Goal: Find contact information: Obtain details needed to contact an individual or organization

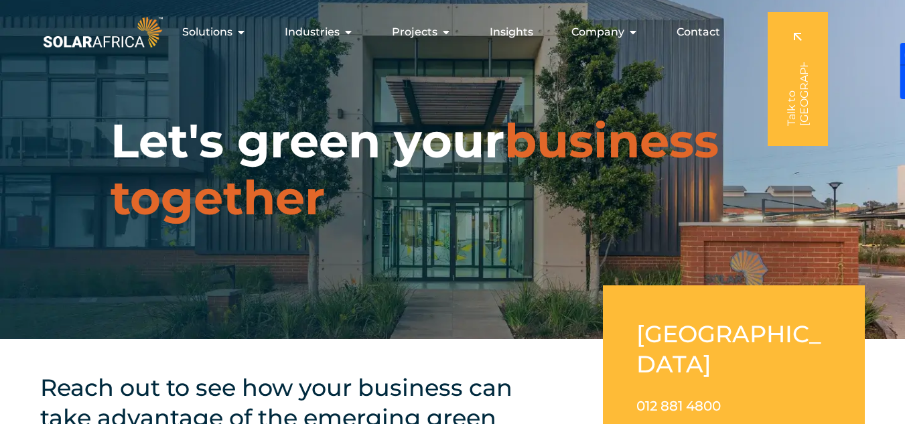
click at [691, 36] on span "Contact" at bounding box center [699, 32] width 44 height 16
click at [708, 32] on span "Contact" at bounding box center [699, 32] width 44 height 16
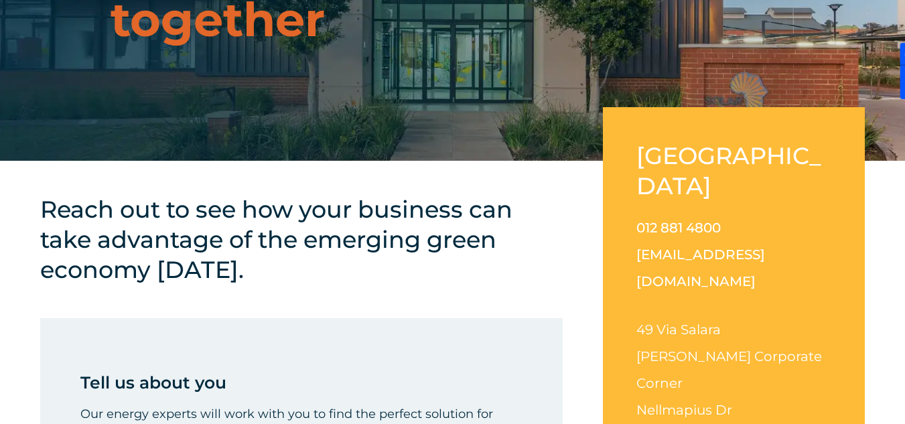
scroll to position [180, 0]
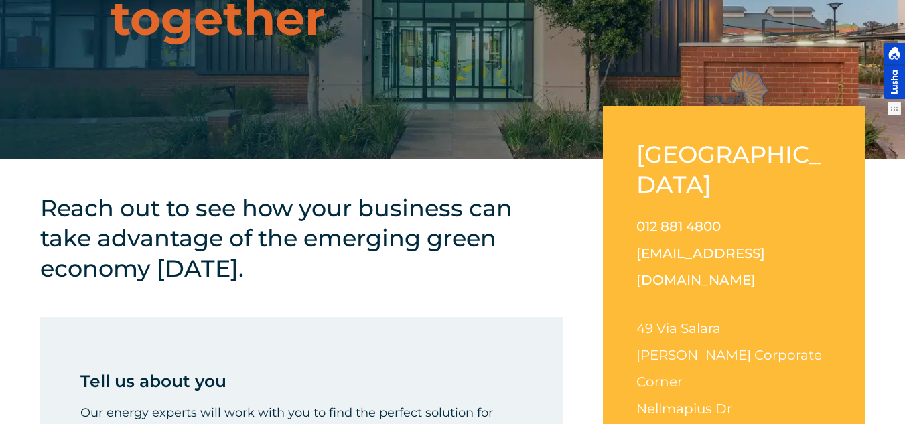
click at [893, 76] on div at bounding box center [894, 71] width 21 height 56
